Goal: Navigation & Orientation: Find specific page/section

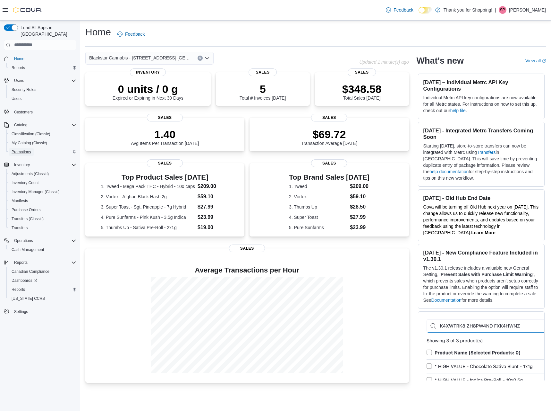
click at [19, 149] on span "Promotions" at bounding box center [22, 151] width 20 height 5
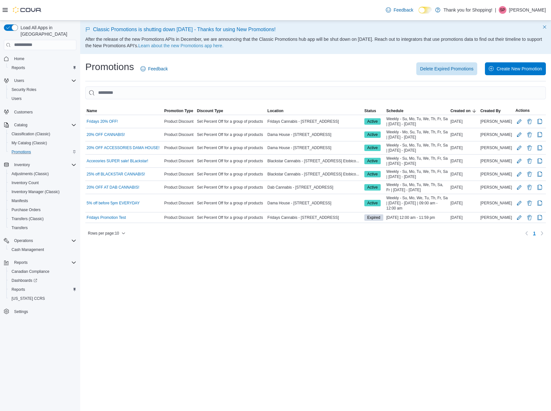
click at [259, 319] on div "Classic Promotions is shutting down [DATE] - Thanks for using New Promotions! A…" at bounding box center [315, 216] width 471 height 390
click at [160, 293] on div "Classic Promotions is shutting down [DATE] - Thanks for using New Promotions! A…" at bounding box center [315, 216] width 471 height 390
click at [33, 95] on div "Users" at bounding box center [42, 99] width 67 height 8
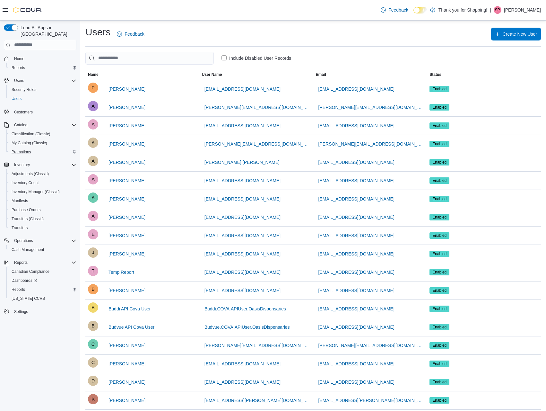
drag, startPoint x: 330, startPoint y: 45, endPoint x: 164, endPoint y: 80, distance: 170.1
click at [331, 45] on div "Users Feedback Create New User" at bounding box center [312, 36] width 455 height 21
click at [480, 187] on td "Status Enabled" at bounding box center [484, 180] width 114 height 18
click at [24, 149] on span "Promotions" at bounding box center [22, 151] width 20 height 5
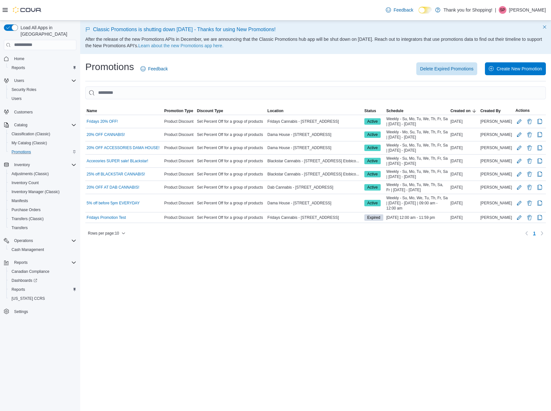
click at [249, 277] on div "Classic Promotions is shutting down [DATE] - Thanks for using New Promotions! A…" at bounding box center [315, 216] width 471 height 390
drag, startPoint x: 155, startPoint y: 10, endPoint x: 132, endPoint y: 1, distance: 24.8
click at [154, 11] on div "Feedback Dark Mode Thank you for Shopping! | SP [PERSON_NAME]" at bounding box center [275, 10] width 551 height 21
